Goal: Task Accomplishment & Management: Manage account settings

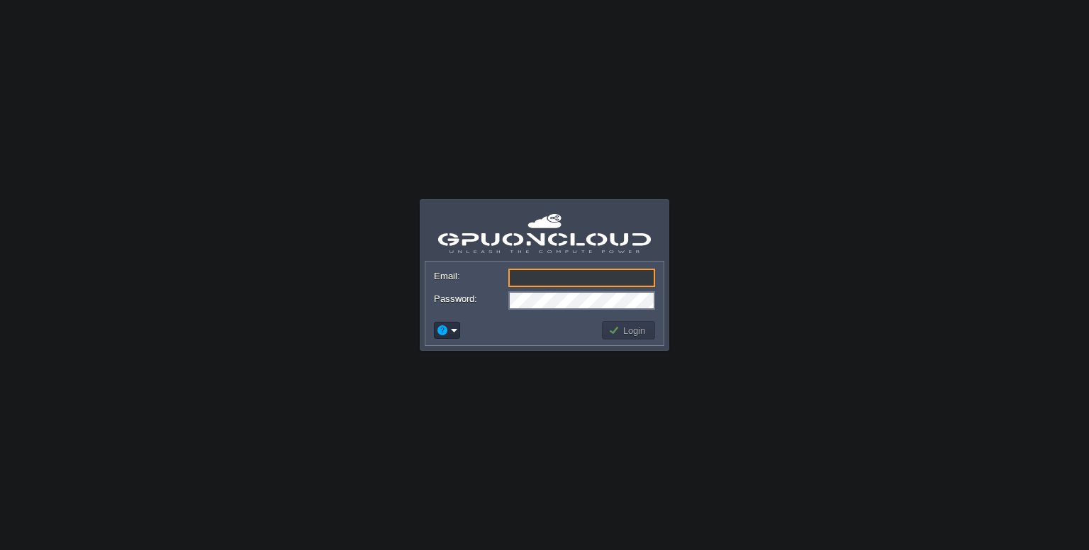
click at [590, 277] on input "Email:" at bounding box center [582, 278] width 147 height 18
type input "[EMAIL_ADDRESS][DOMAIN_NAME]"
drag, startPoint x: 451, startPoint y: 340, endPoint x: 456, endPoint y: 334, distance: 8.1
click at [456, 334] on td at bounding box center [447, 330] width 30 height 21
click at [456, 334] on em at bounding box center [447, 330] width 22 height 13
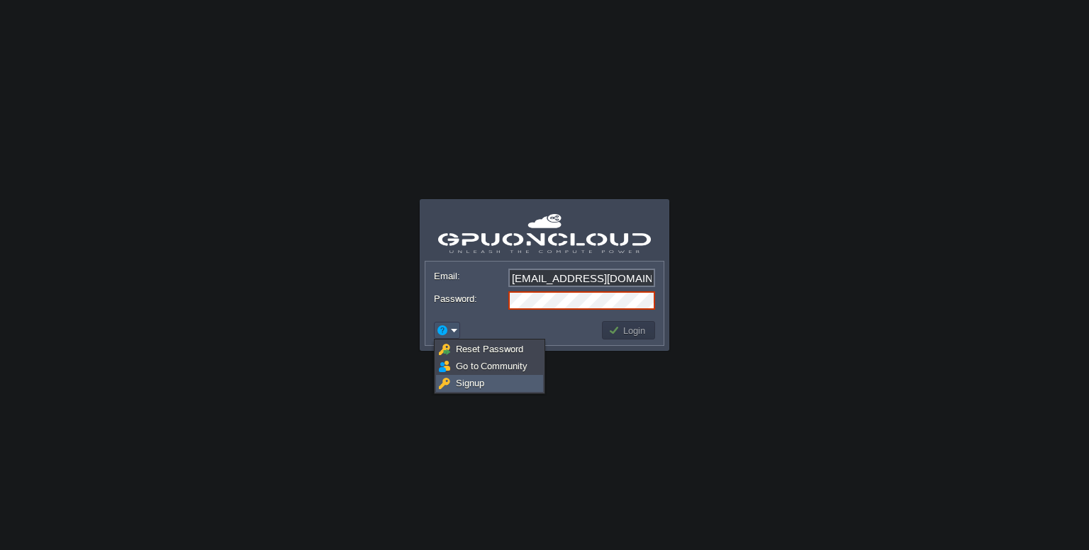
click at [467, 386] on span "Signup" at bounding box center [470, 383] width 28 height 11
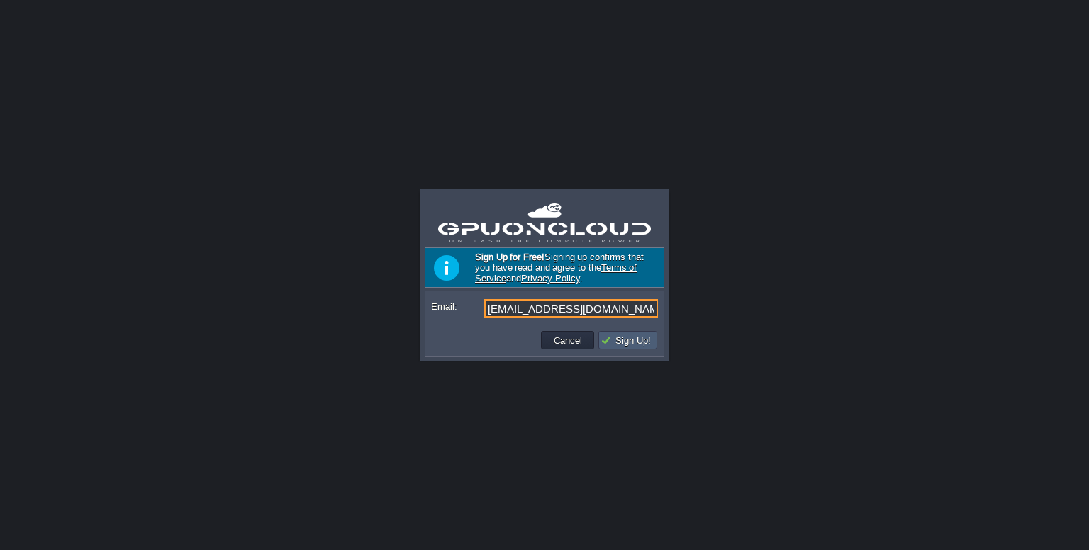
type input "[EMAIL_ADDRESS][DOMAIN_NAME]"
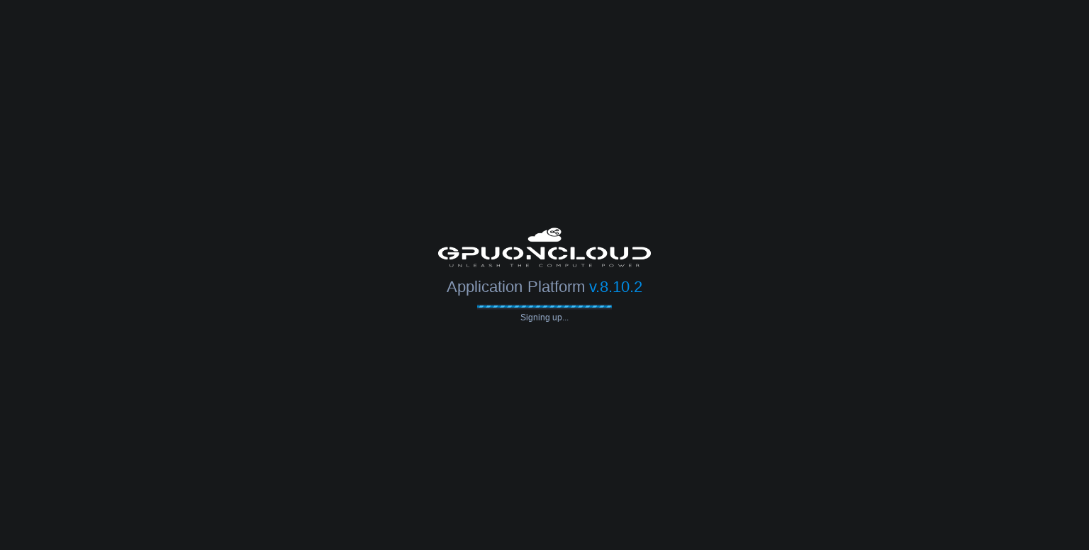
type input "[EMAIL_ADDRESS][DOMAIN_NAME]"
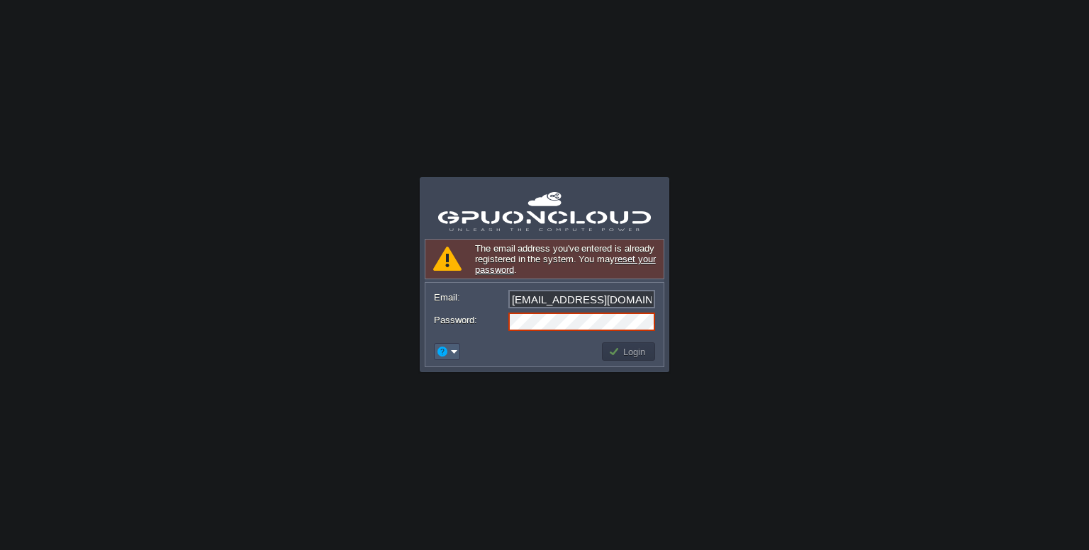
click at [454, 356] on em at bounding box center [447, 351] width 22 height 13
click at [485, 370] on span "Reset Password" at bounding box center [489, 370] width 67 height 11
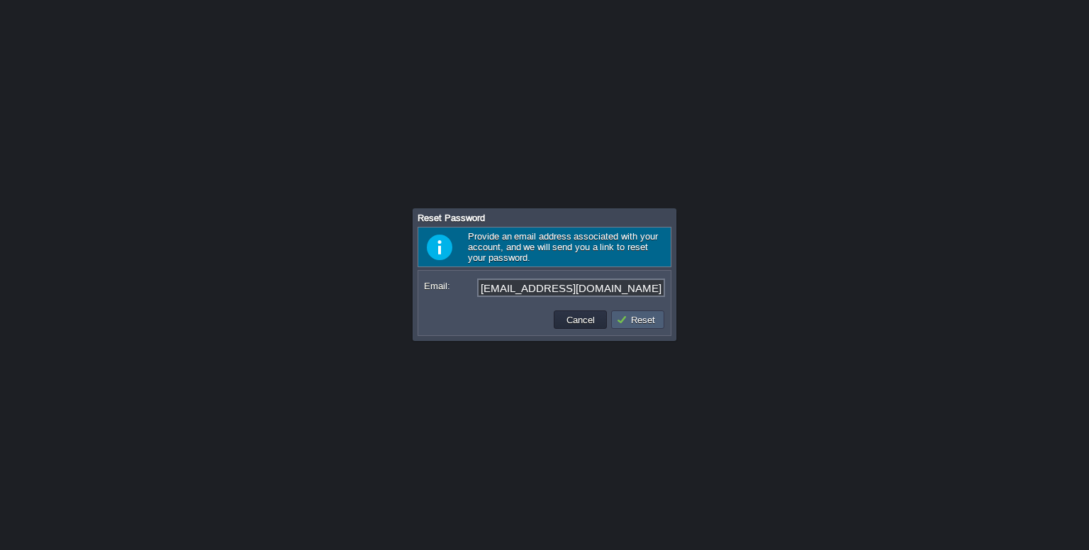
click at [645, 327] on td "Reset" at bounding box center [637, 320] width 53 height 18
